Goal: Transaction & Acquisition: Purchase product/service

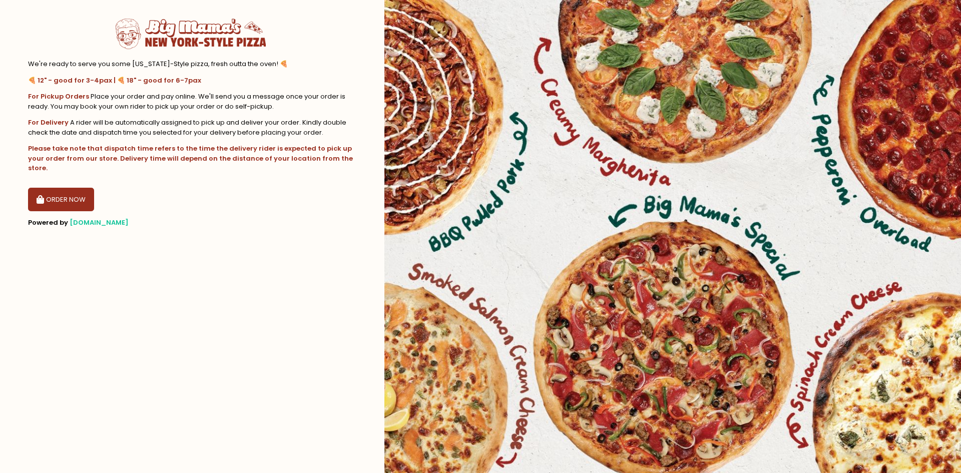
click at [49, 189] on button "ORDER NOW" at bounding box center [61, 200] width 66 height 24
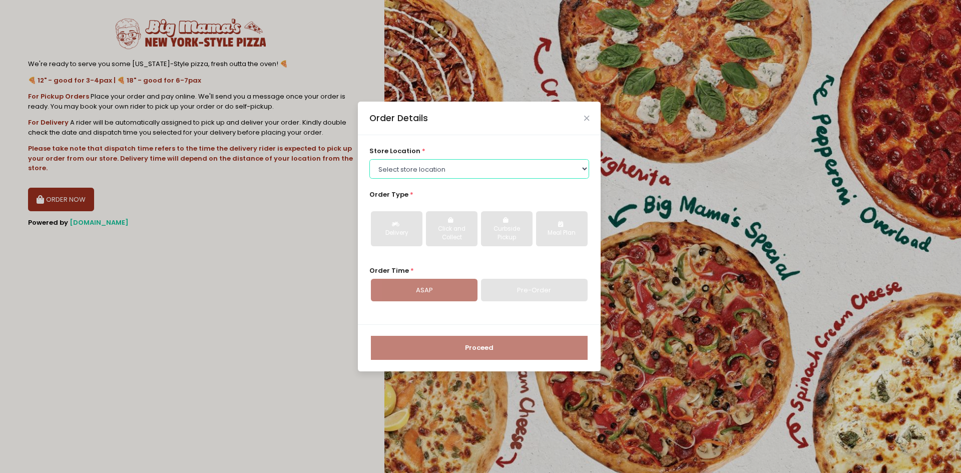
click at [464, 176] on select "Select store location [PERSON_NAME] Pizza - Marikina [PERSON_NAME] Pizza - Kati…" at bounding box center [479, 168] width 220 height 19
select select "68511359b81223ffdaa9ed01"
click at [369, 159] on select "Select store location [PERSON_NAME] Pizza - Marikina [PERSON_NAME] Pizza - Kati…" at bounding box center [479, 168] width 220 height 19
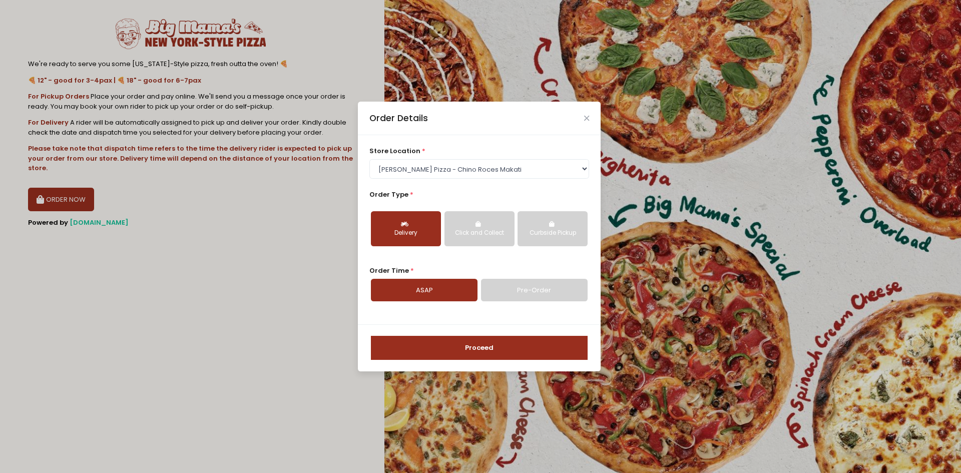
click at [416, 230] on div "Delivery" at bounding box center [406, 233] width 56 height 9
click at [511, 291] on link "Pre-Order" at bounding box center [534, 290] width 107 height 23
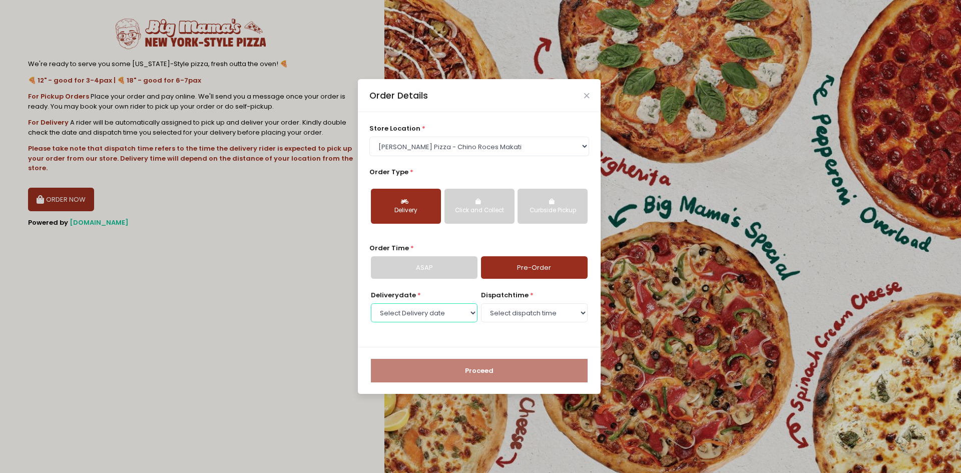
click at [449, 311] on select "Select Delivery date [DATE] [DATE] [DATE] [DATE] [DATE] [DATE]" at bounding box center [424, 312] width 107 height 19
select select "[DATE]"
click at [371, 303] on select "Select Delivery date [DATE] [DATE] [DATE] [DATE] [DATE] [DATE]" at bounding box center [424, 312] width 107 height 19
click at [527, 317] on select "Select dispatch time 10:00 AM - 10:30 AM 10:30 AM - 11:00 AM 11:00 AM - 11:30 A…" at bounding box center [534, 312] width 107 height 19
click at [481, 303] on select "Select dispatch time 10:00 AM - 10:30 AM 10:30 AM - 11:00 AM 11:00 AM - 11:30 A…" at bounding box center [534, 312] width 107 height 19
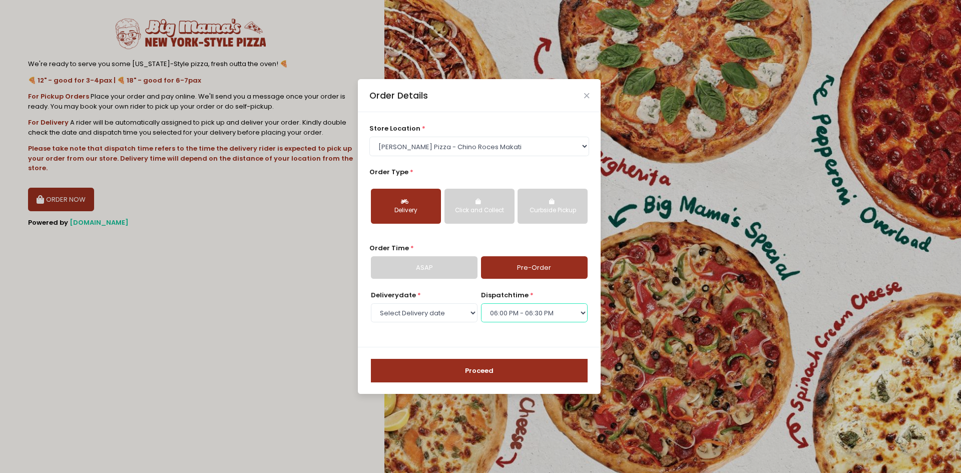
click at [535, 320] on select "Select dispatch time 10:00 AM - 10:30 AM 10:30 AM - 11:00 AM 11:00 AM - 11:30 A…" at bounding box center [534, 312] width 107 height 19
select select "17:30"
click at [481, 303] on select "Select dispatch time 10:00 AM - 10:30 AM 10:30 AM - 11:00 AM 11:00 AM - 11:30 A…" at bounding box center [534, 312] width 107 height 19
click at [548, 314] on select "Select dispatch time 10:00 AM - 10:30 AM 10:30 AM - 11:00 AM 11:00 AM - 11:30 A…" at bounding box center [534, 312] width 107 height 19
click at [411, 336] on div "store location * Select store location [PERSON_NAME] Pizza - Marikina [PERSON_N…" at bounding box center [479, 229] width 243 height 235
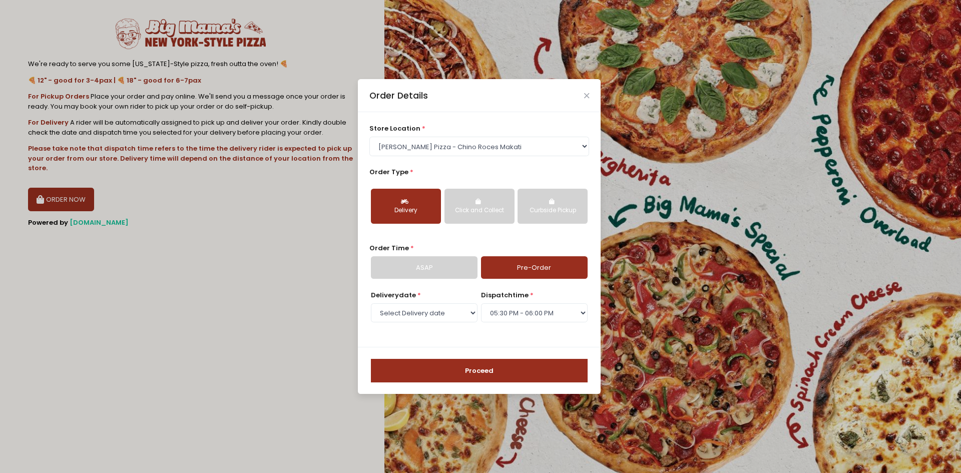
click at [494, 375] on button "Proceed" at bounding box center [479, 371] width 217 height 24
